Goal: Transaction & Acquisition: Subscribe to service/newsletter

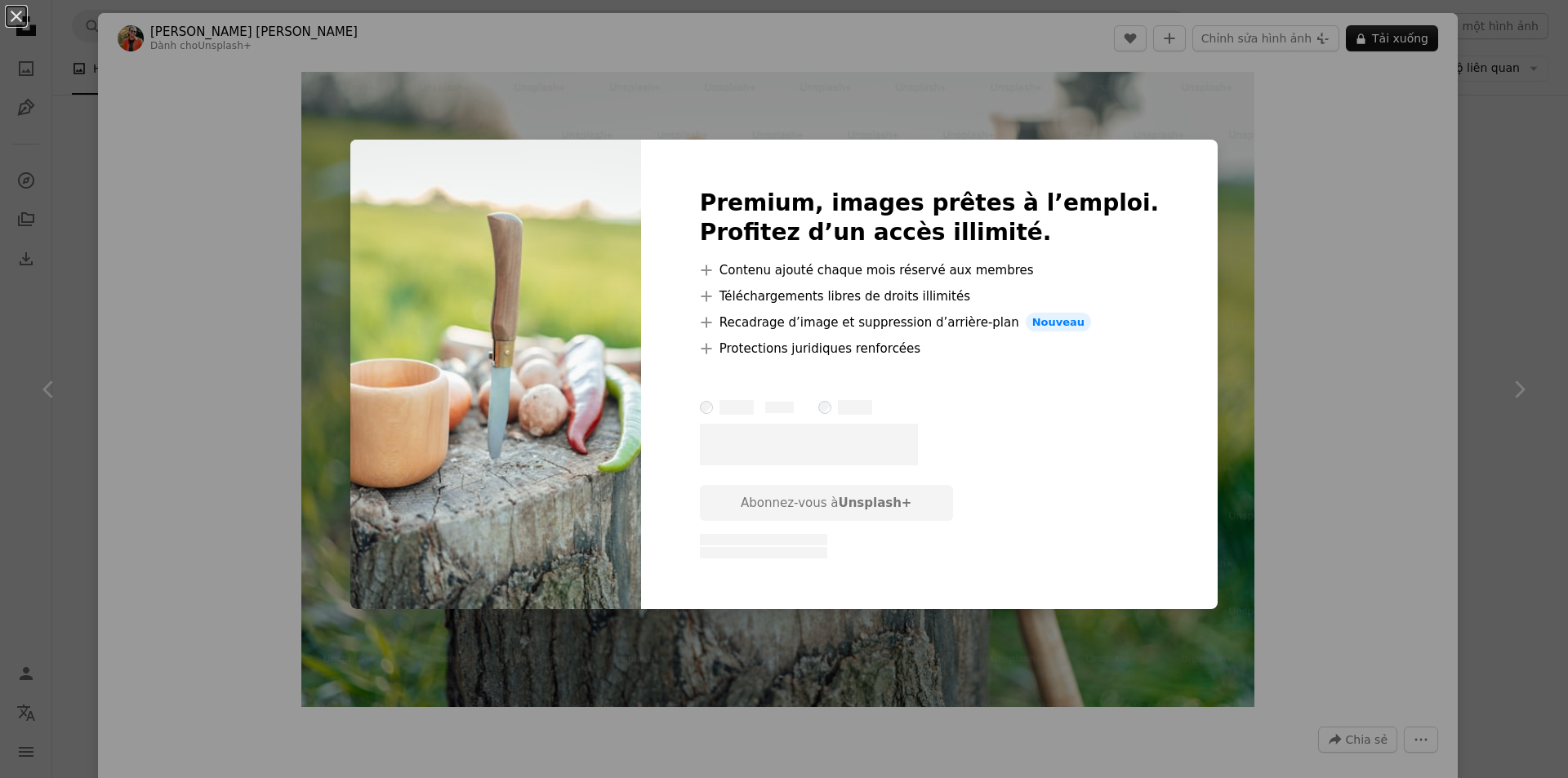
scroll to position [12843, 0]
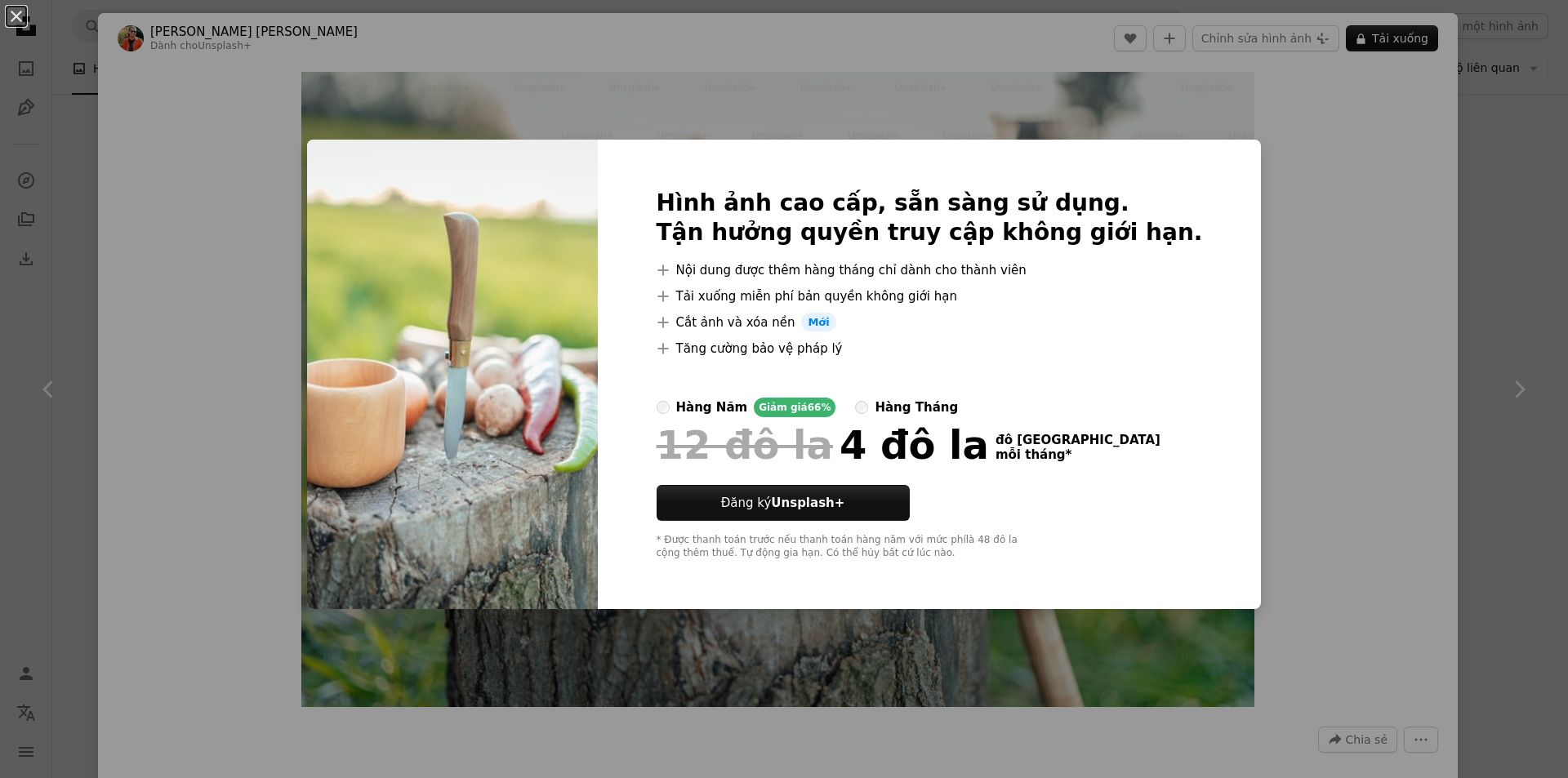
click at [1034, 452] on font "mỗi tháng" at bounding box center [1031, 454] width 70 height 15
click at [886, 408] on label "hàng tháng" at bounding box center [906, 407] width 103 height 20
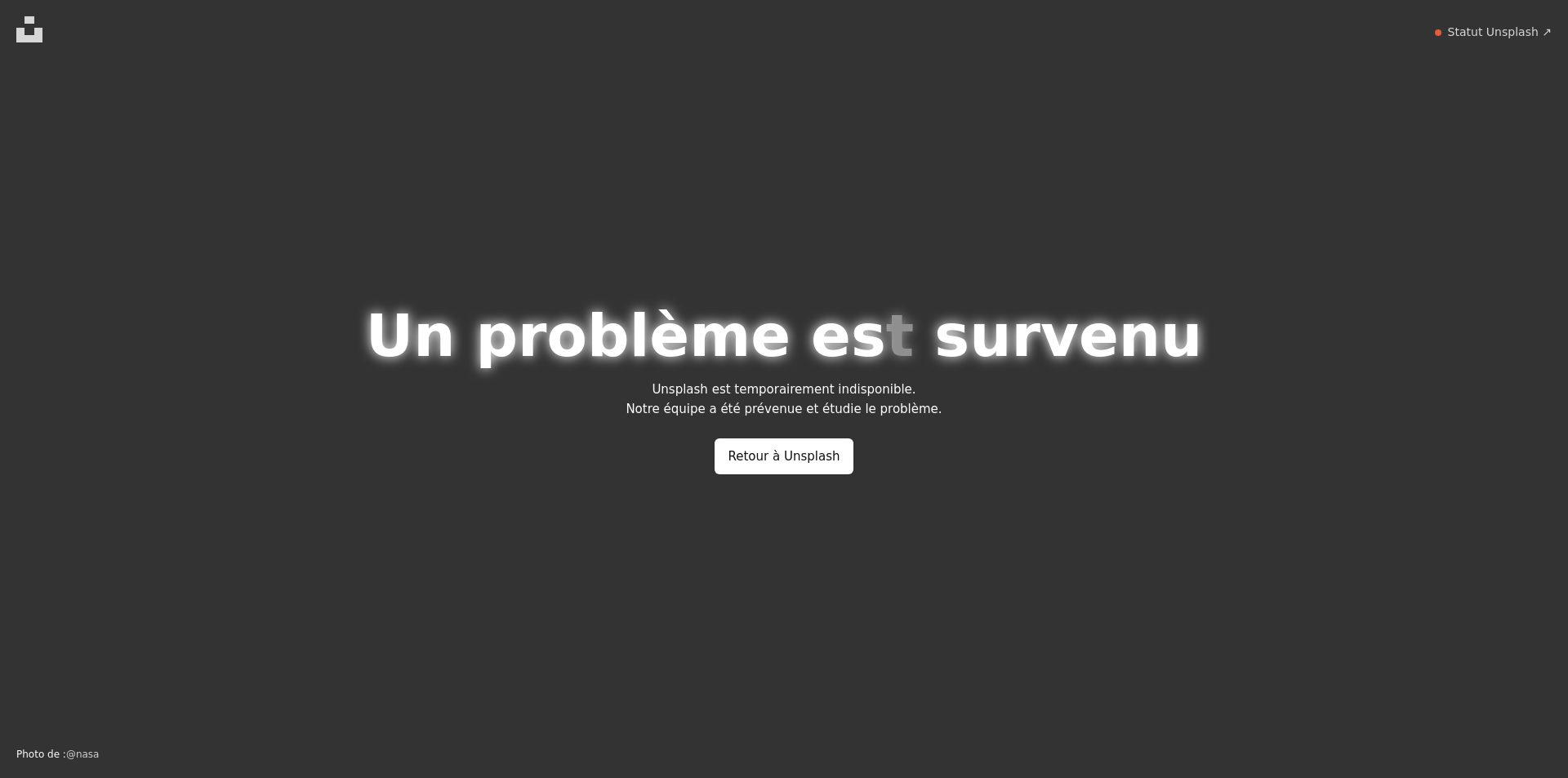
scroll to position [0, 0]
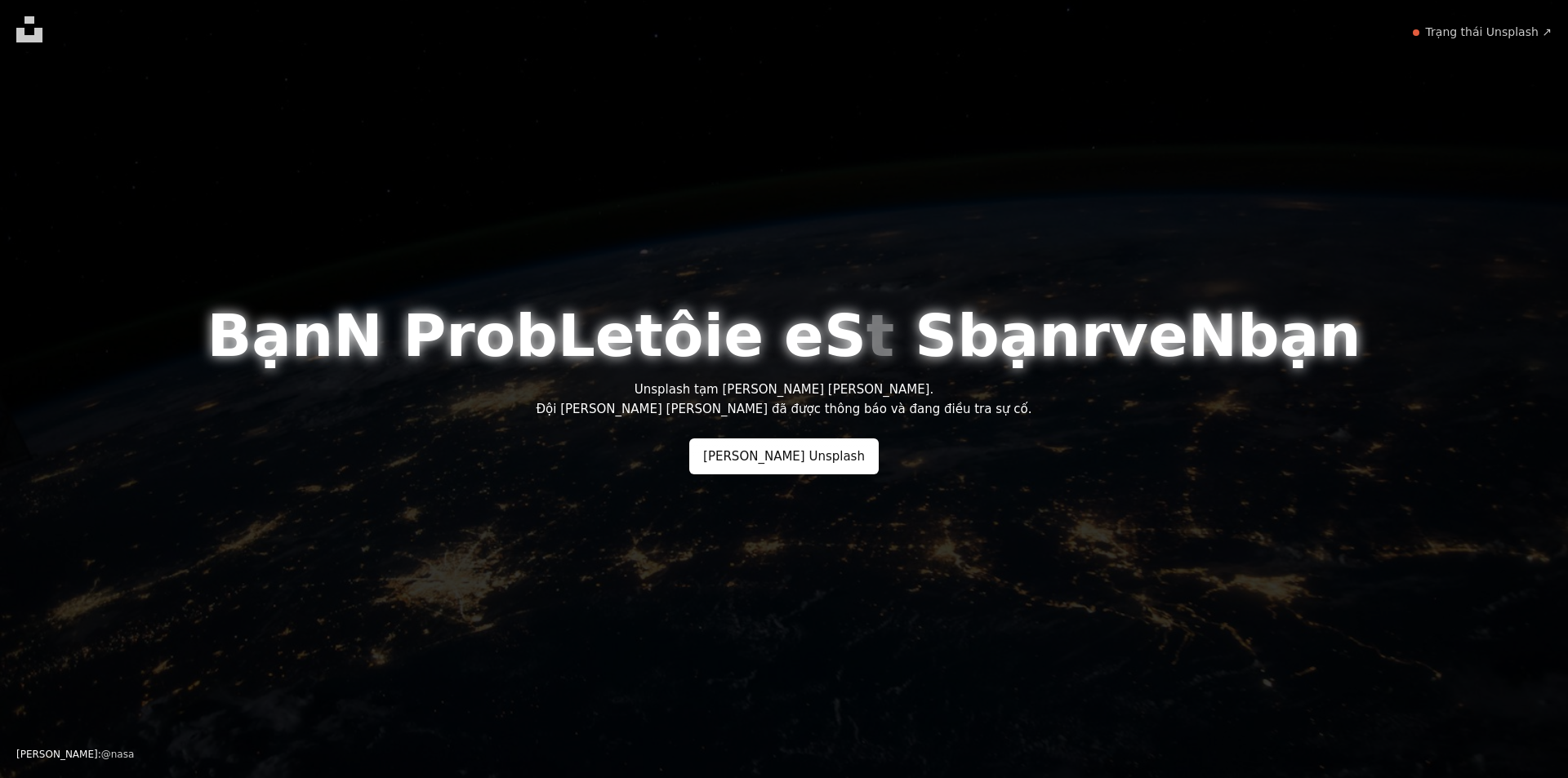
drag, startPoint x: 821, startPoint y: 254, endPoint x: 839, endPoint y: 287, distance: 37.6
drag, startPoint x: 1153, startPoint y: 374, endPoint x: 836, endPoint y: 322, distance: 321.2
click at [773, 456] on font "[PERSON_NAME] Unsplash" at bounding box center [784, 456] width 161 height 15
